Goal: Navigation & Orientation: Understand site structure

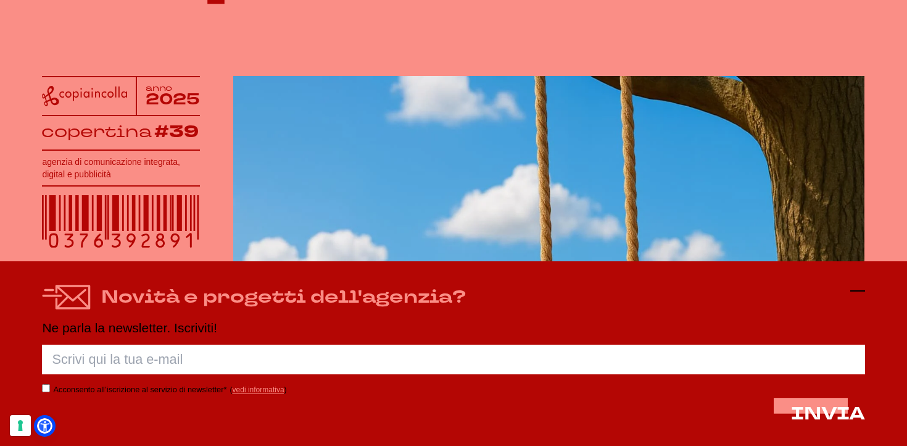
click at [859, 289] on icon at bounding box center [857, 290] width 15 height 15
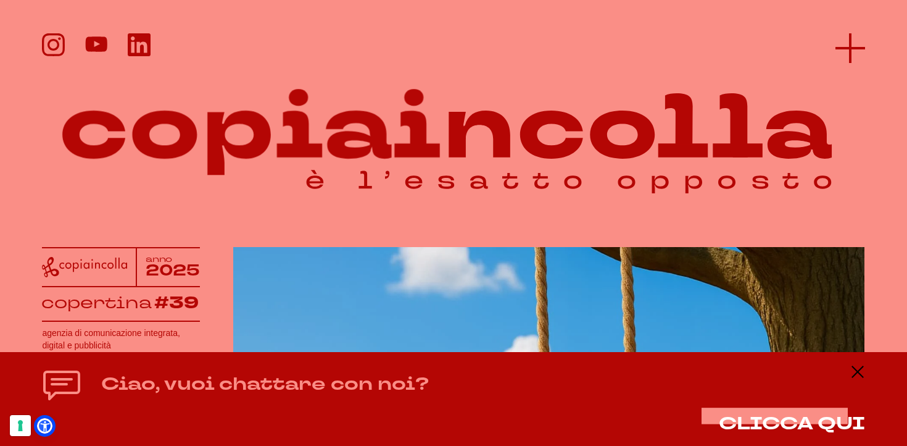
click at [862, 50] on icon at bounding box center [851, 48] width 30 height 30
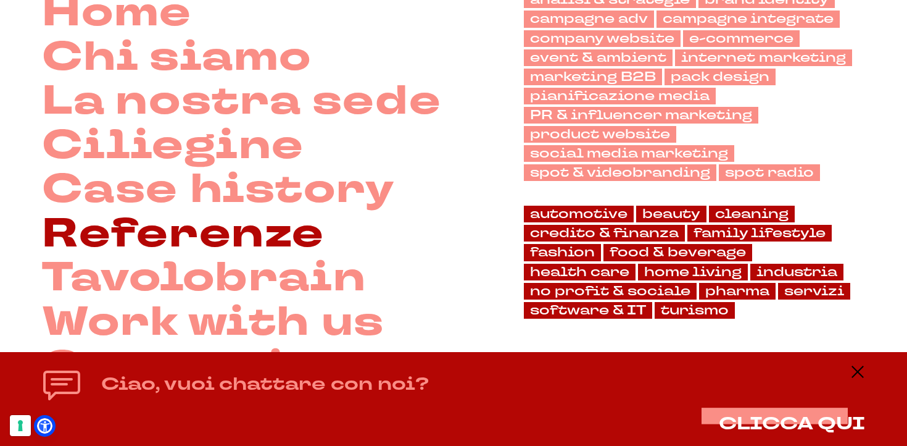
scroll to position [112, 0]
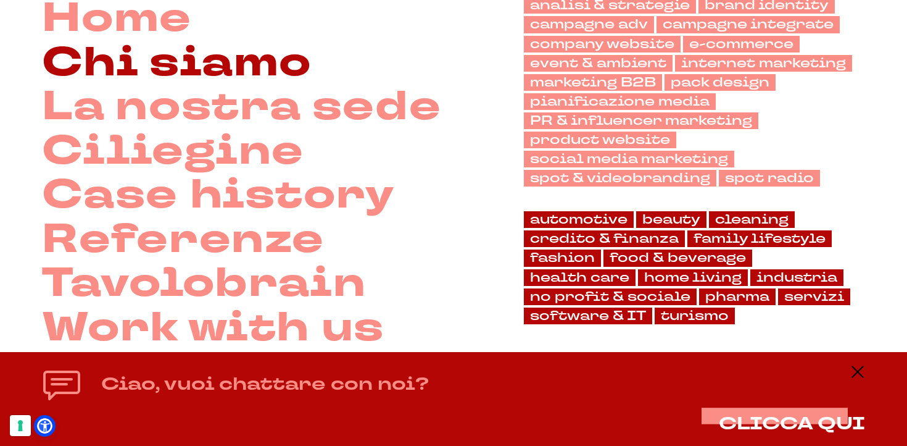
click at [174, 74] on link "Chi siamo" at bounding box center [177, 63] width 270 height 44
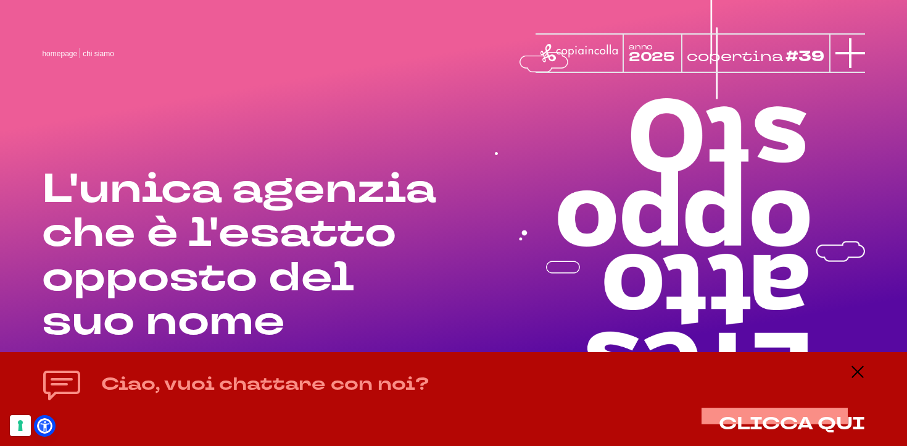
click at [842, 46] on icon at bounding box center [851, 53] width 30 height 30
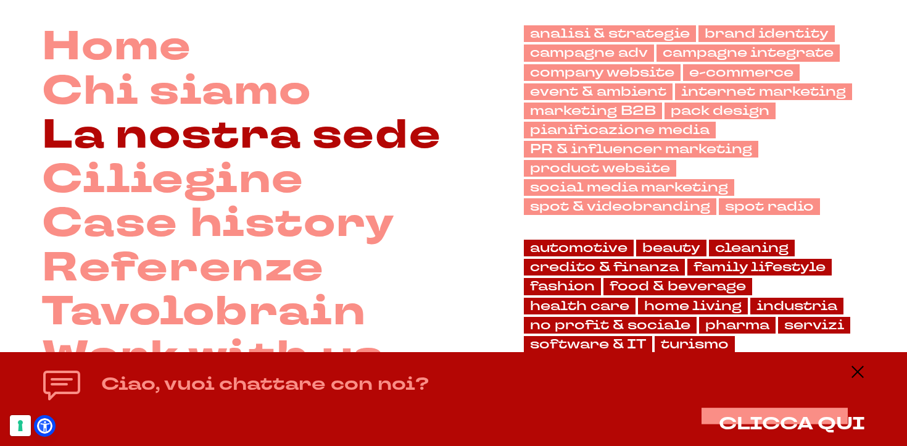
scroll to position [115, 0]
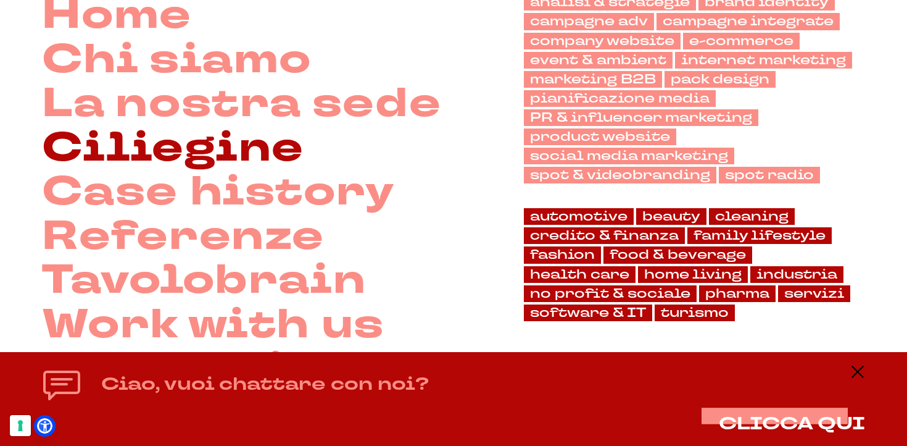
click at [225, 155] on link "Ciliegine" at bounding box center [173, 149] width 262 height 44
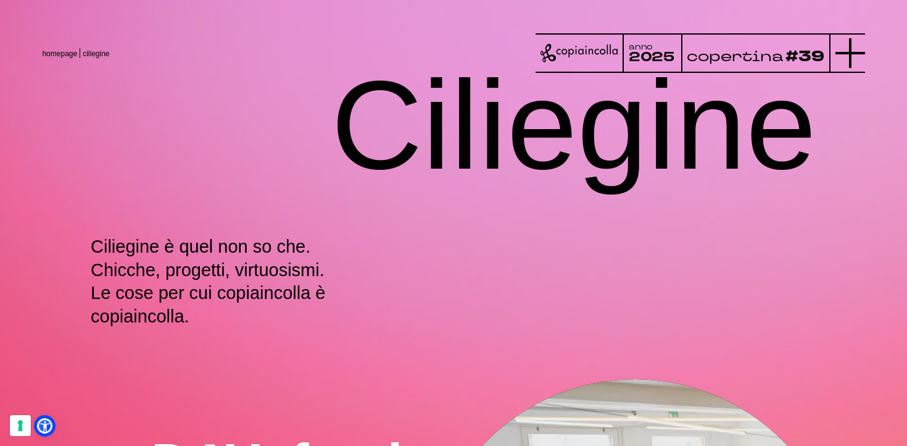
click at [848, 55] on icon at bounding box center [851, 53] width 30 height 30
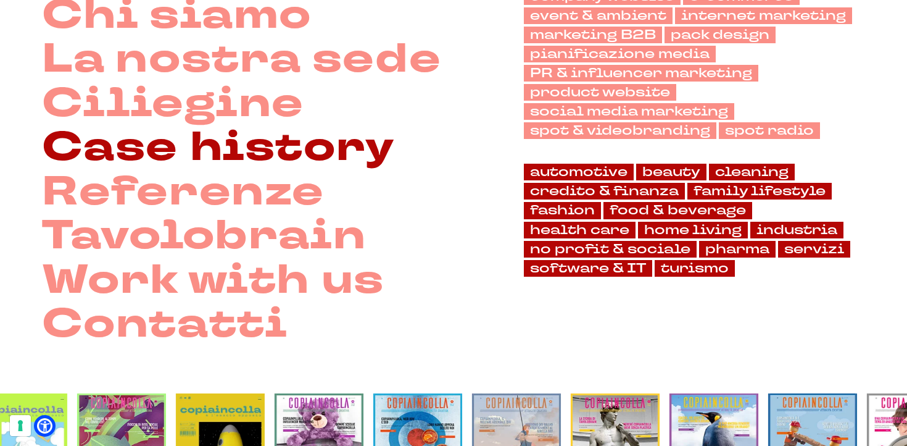
scroll to position [161, 0]
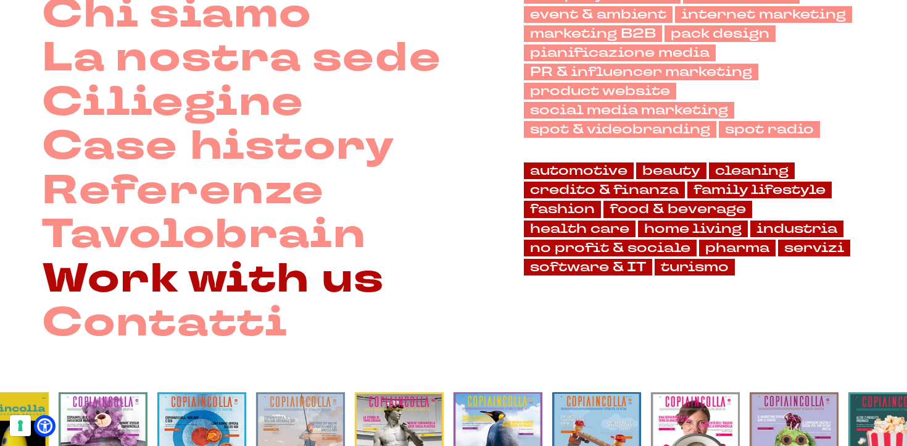
click at [268, 295] on link "Work with us" at bounding box center [213, 279] width 343 height 44
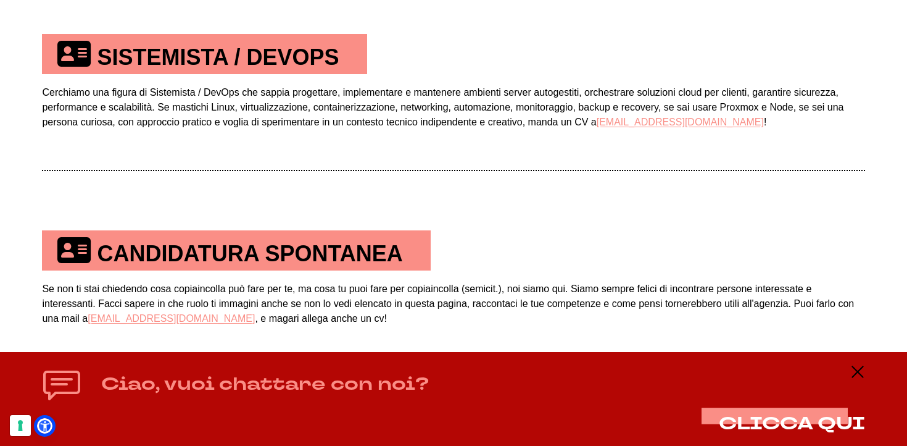
scroll to position [839, 0]
